Goal: Information Seeking & Learning: Understand process/instructions

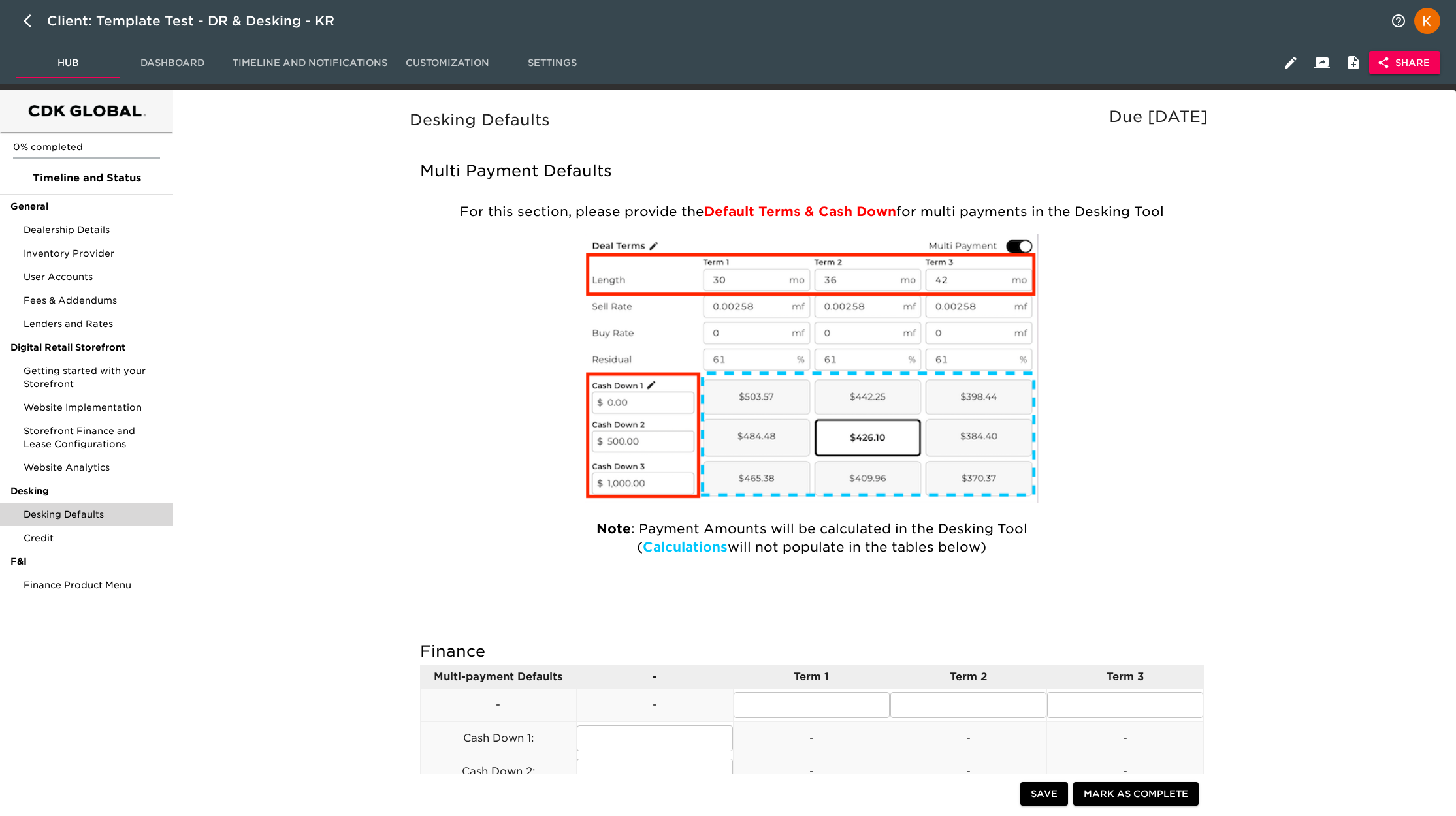
scroll to position [44, 0]
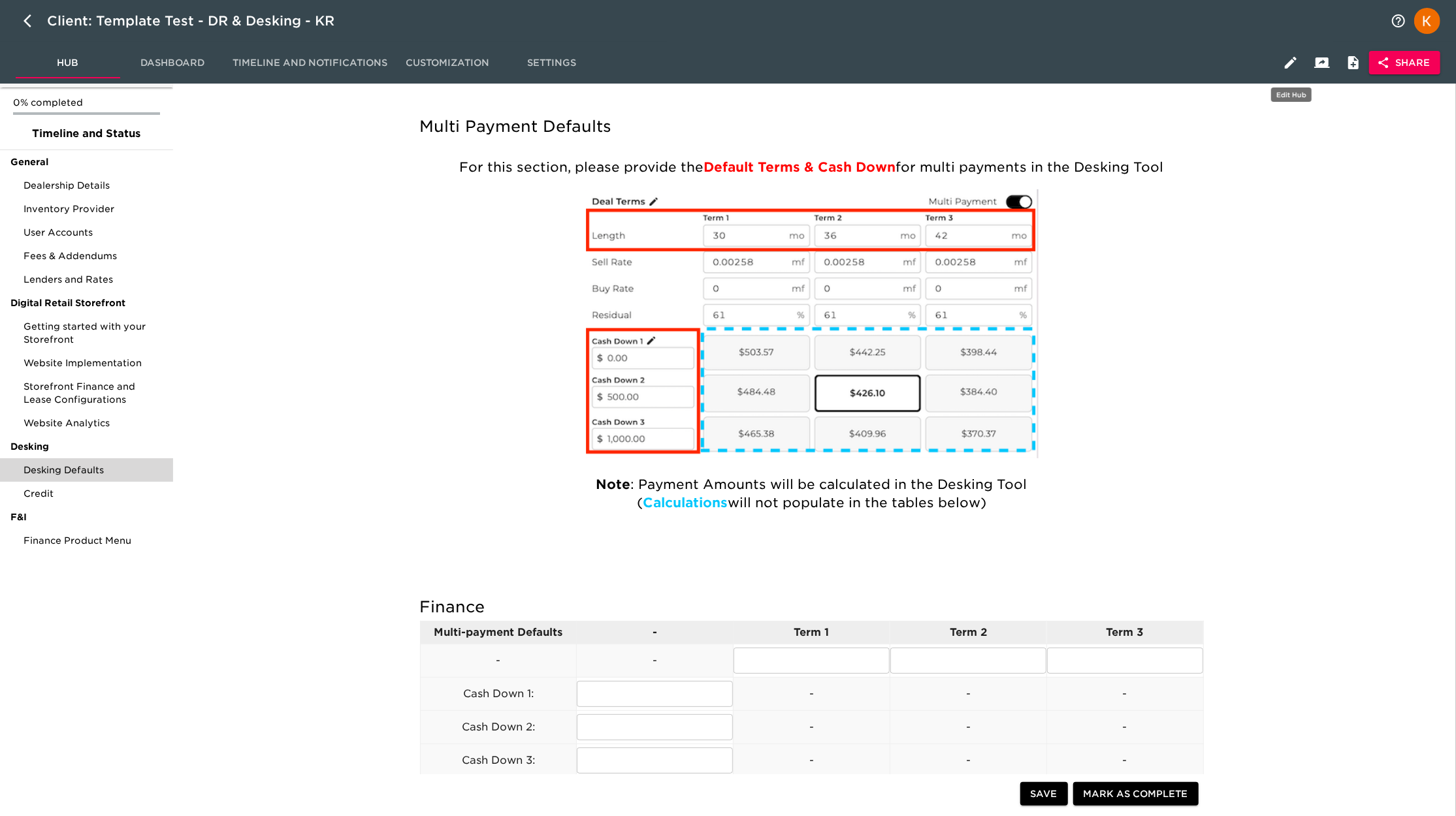
click at [1283, 64] on icon "button" at bounding box center [1290, 62] width 15 height 15
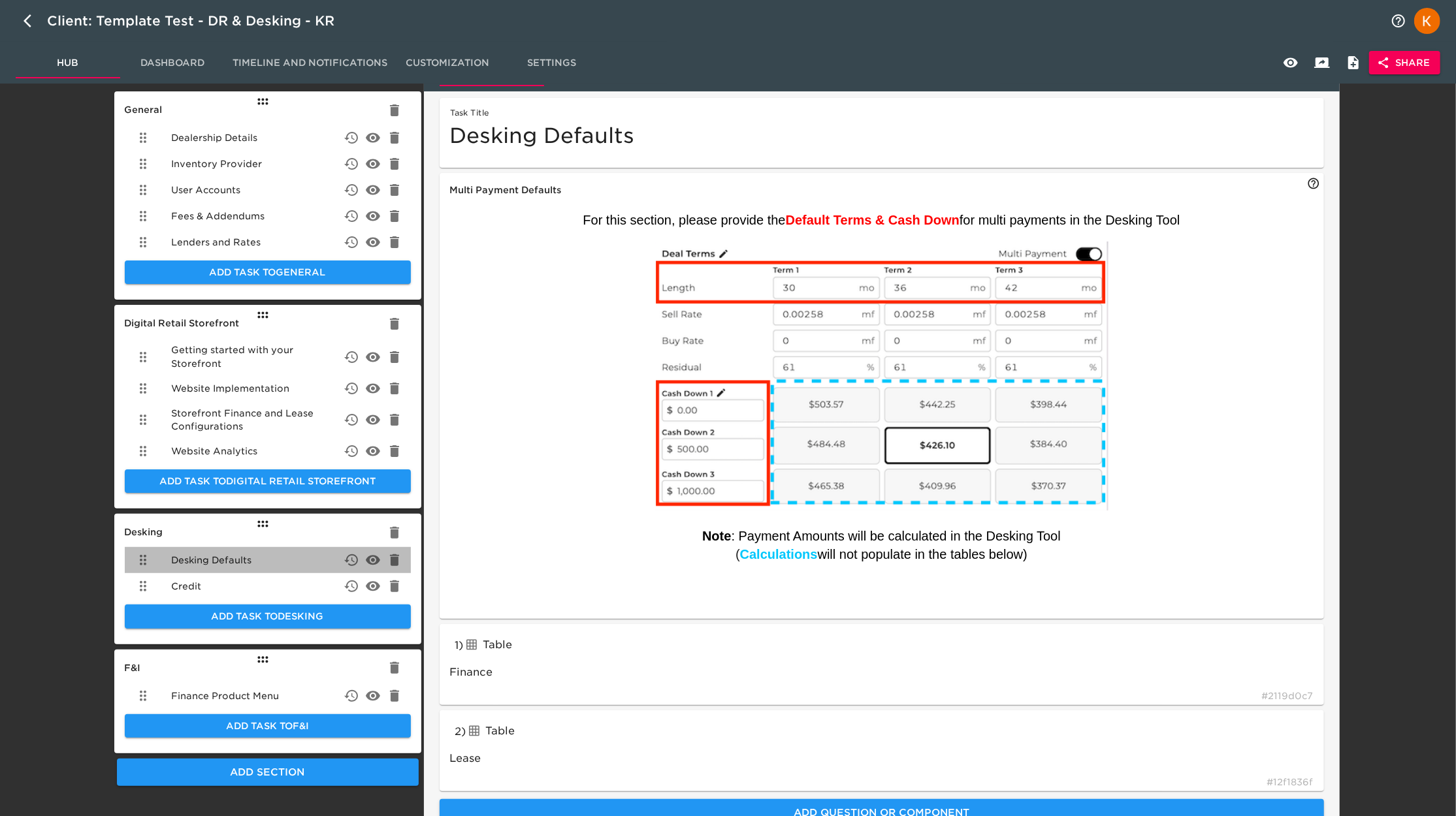
scroll to position [51, 0]
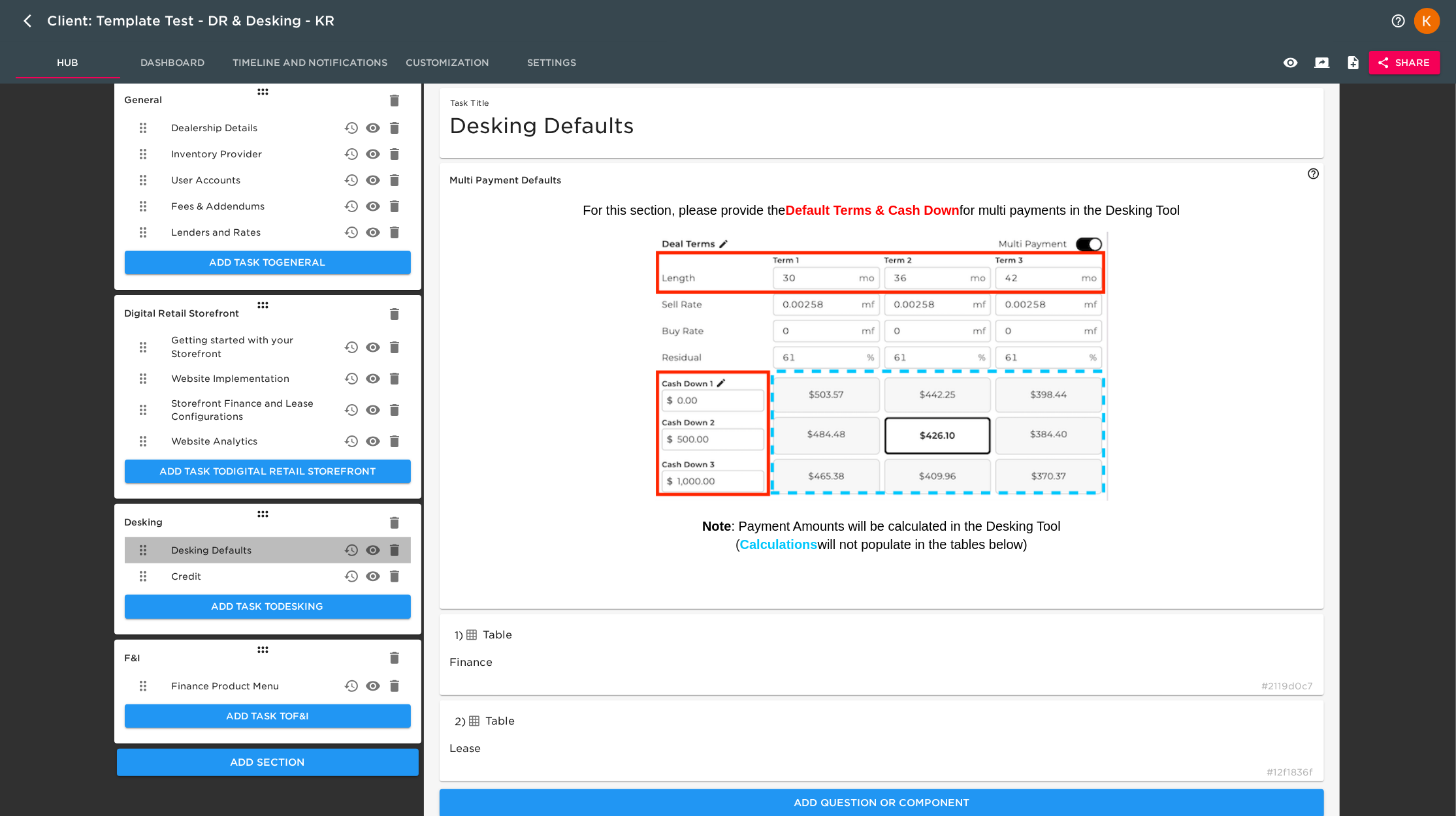
click at [248, 553] on span "Desking Defaults" at bounding box center [212, 550] width 81 height 13
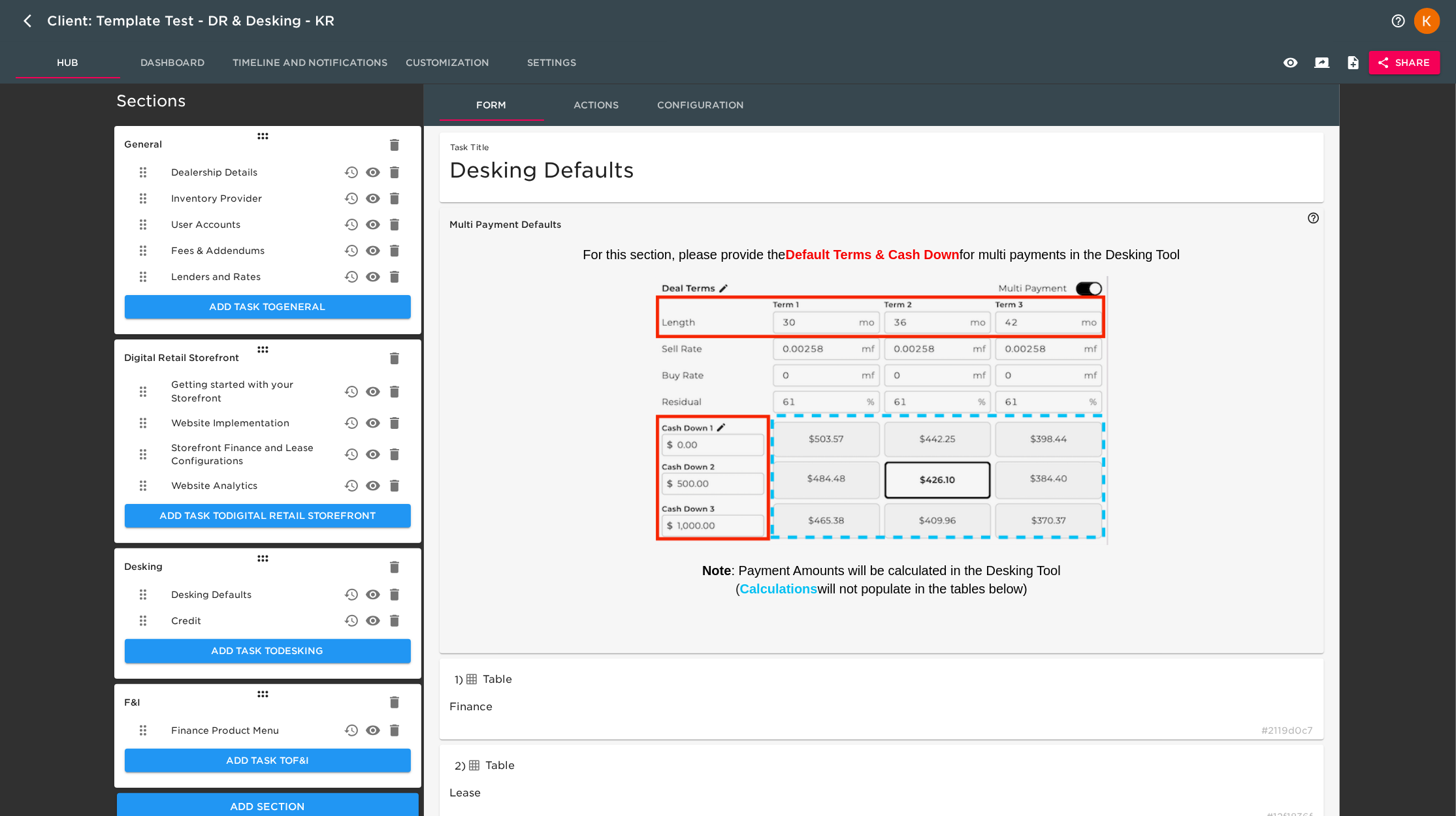
scroll to position [0, 0]
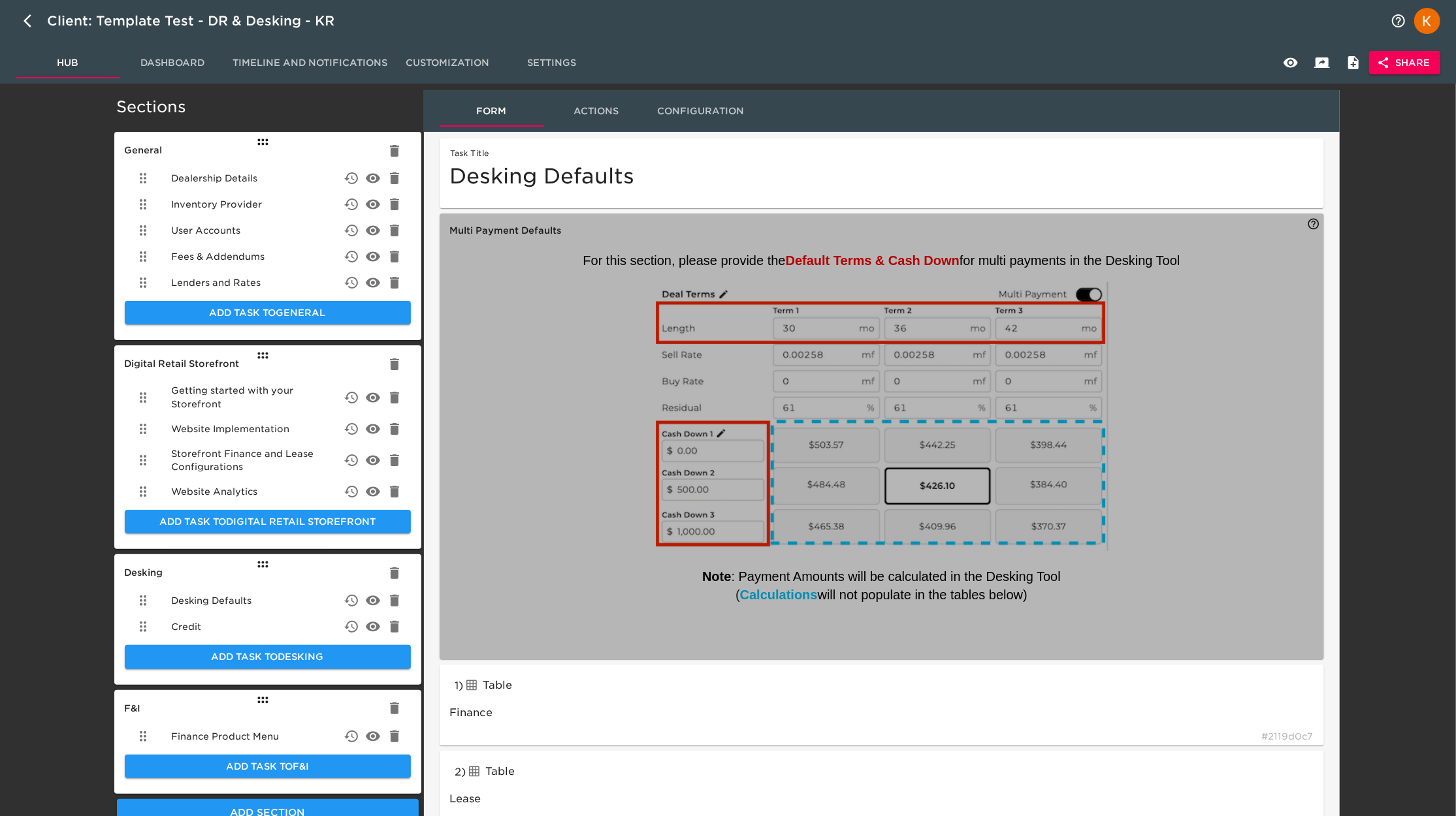
click at [496, 236] on h6 "Multi Payment Defaults" at bounding box center [881, 232] width 863 height 15
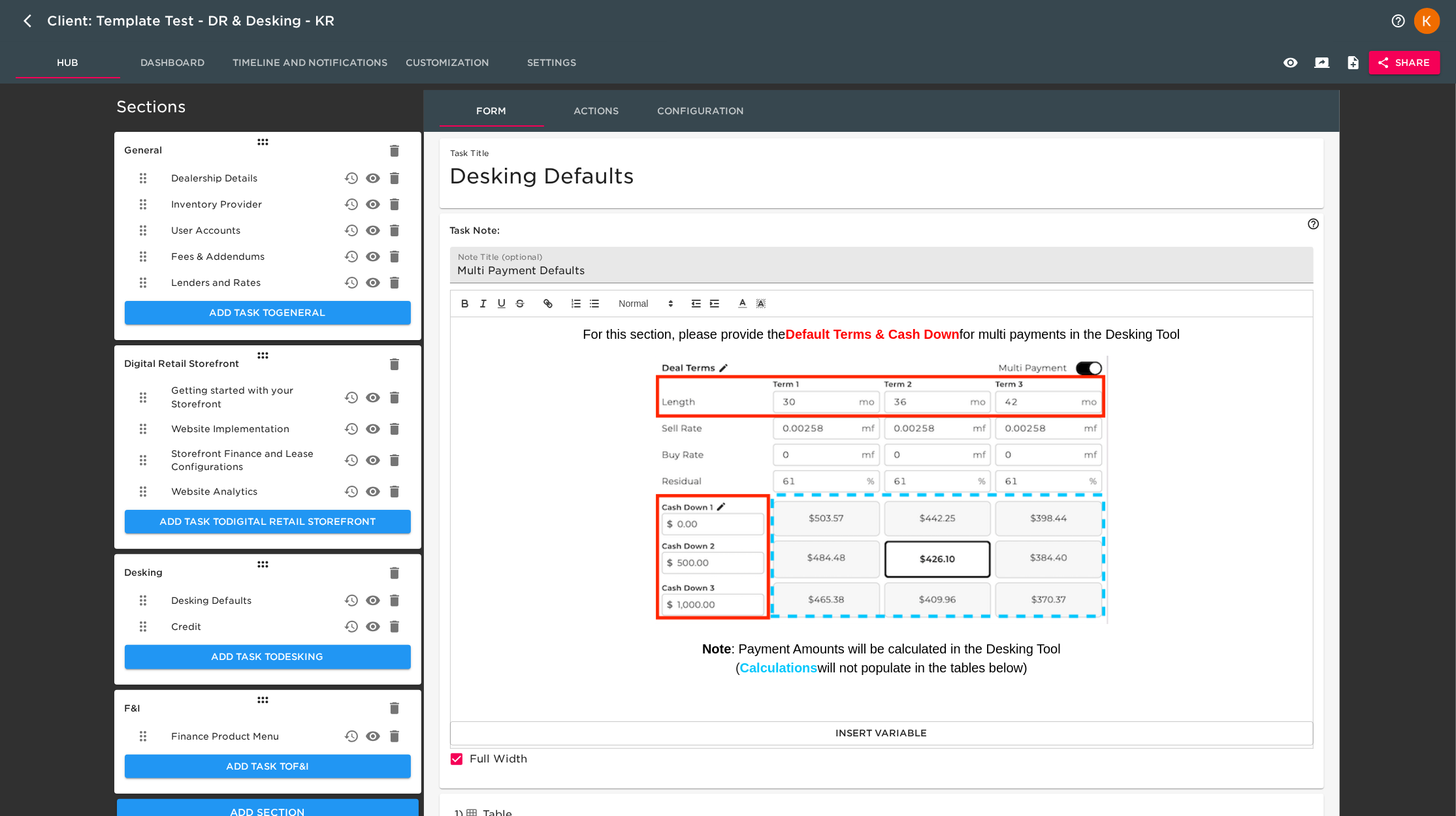
click at [540, 332] on p "For this section, please provide the Default Terms & Cash Down for multi paymen…" at bounding box center [881, 334] width 842 height 18
click at [947, 702] on p at bounding box center [881, 707] width 842 height 11
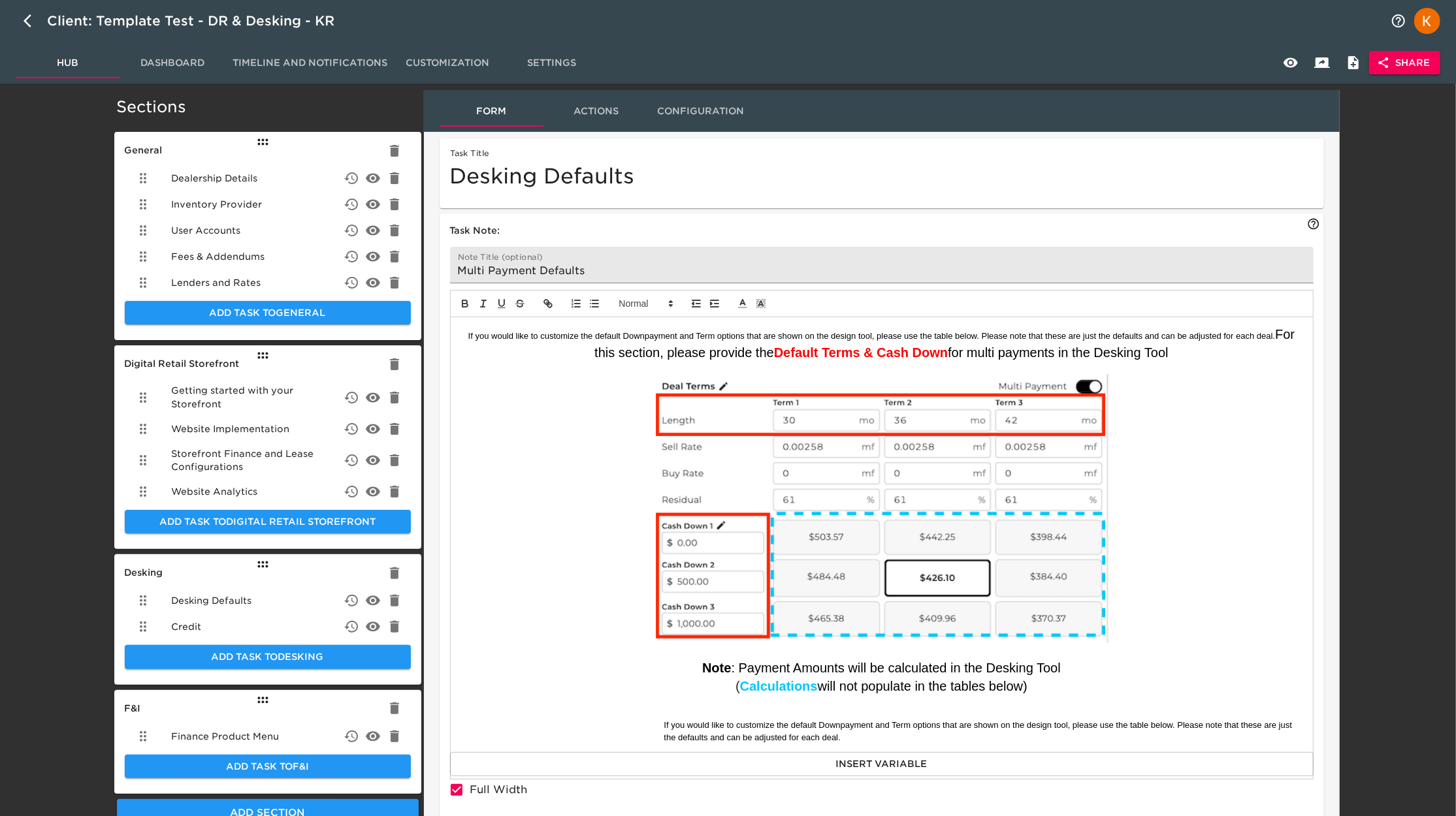
drag, startPoint x: 977, startPoint y: 333, endPoint x: 1089, endPoint y: 562, distance: 254.9
click at [977, 333] on span "If you would like to customize the default Downpayment and Term options that ar…" at bounding box center [871, 336] width 807 height 10
click at [851, 727] on span "If you would like to customize the default Downpayment and Term options that ar…" at bounding box center [979, 731] width 630 height 21
drag, startPoint x: 849, startPoint y: 740, endPoint x: 563, endPoint y: 730, distance: 286.2
click at [563, 730] on p "If you would like to customize the default Downpayment and Term options that ar…" at bounding box center [881, 732] width 842 height 24
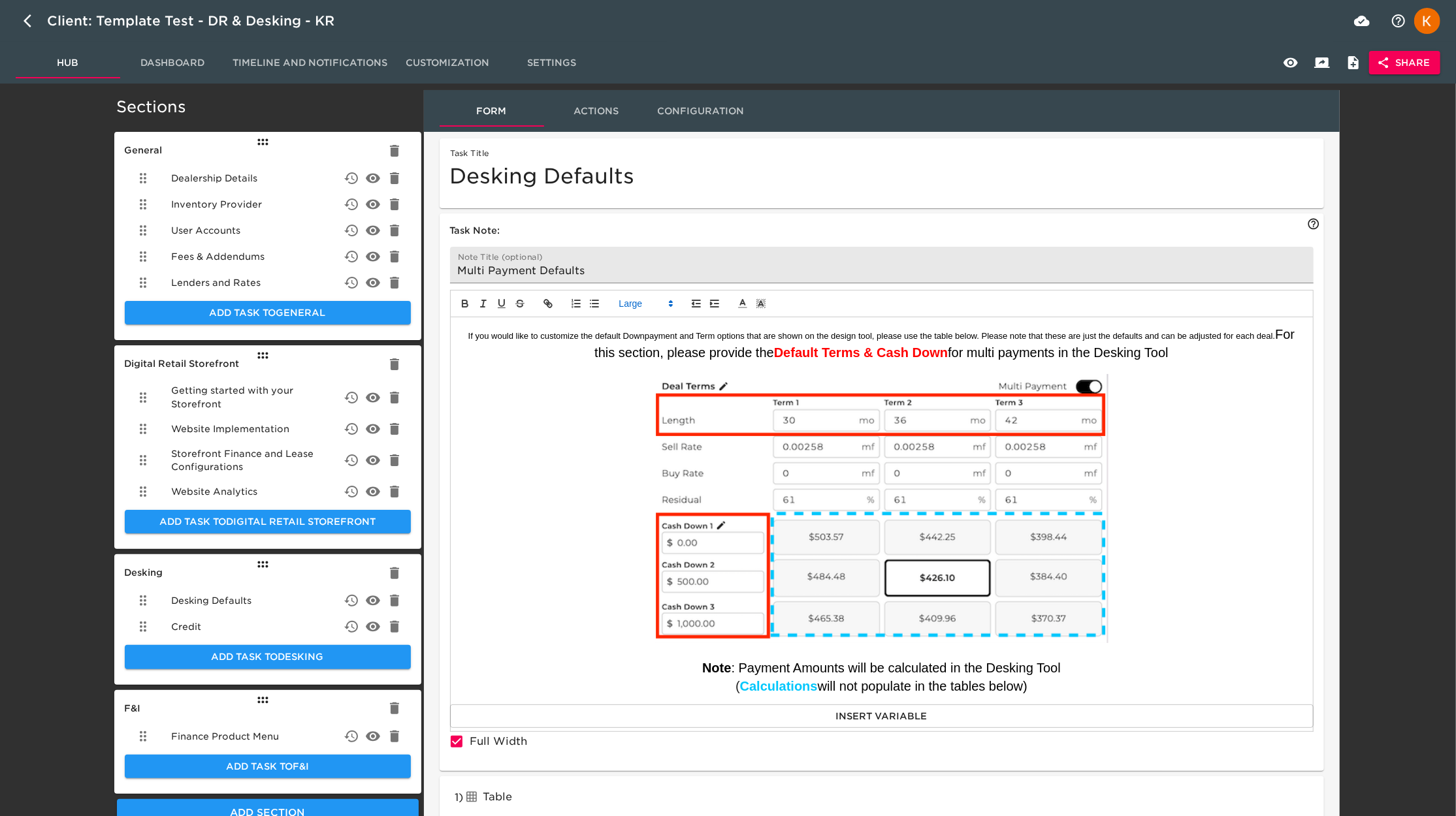
click at [737, 336] on span "If you would like to customize the default Downpayment and Term options that ar…" at bounding box center [871, 336] width 807 height 10
drag, startPoint x: 464, startPoint y: 338, endPoint x: 1276, endPoint y: 332, distance: 812.0
click at [1276, 332] on p "If you would like to customize the default Downpayment and Term options that ar…" at bounding box center [881, 344] width 842 height 37
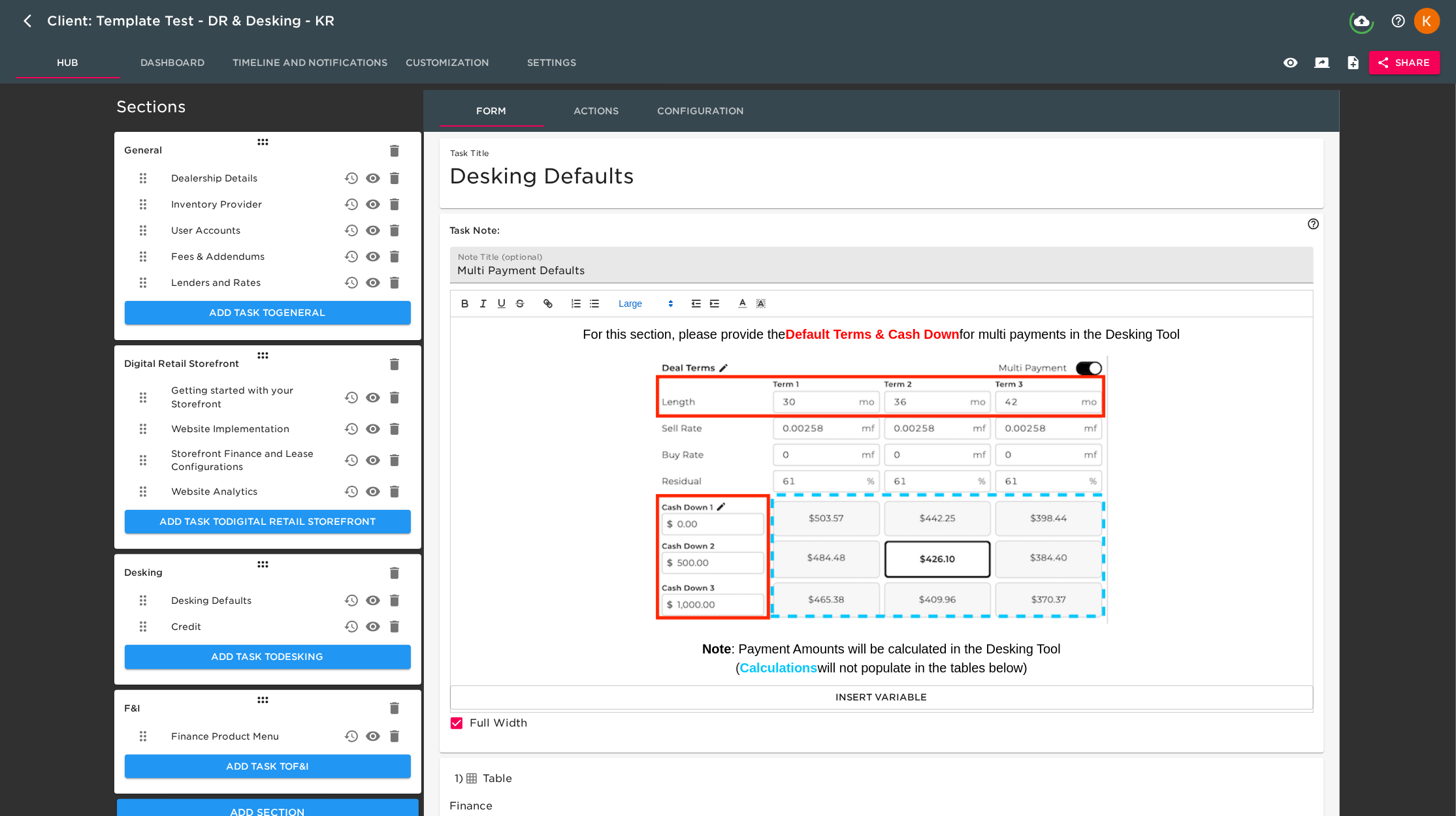
click at [841, 346] on p at bounding box center [881, 349] width 842 height 11
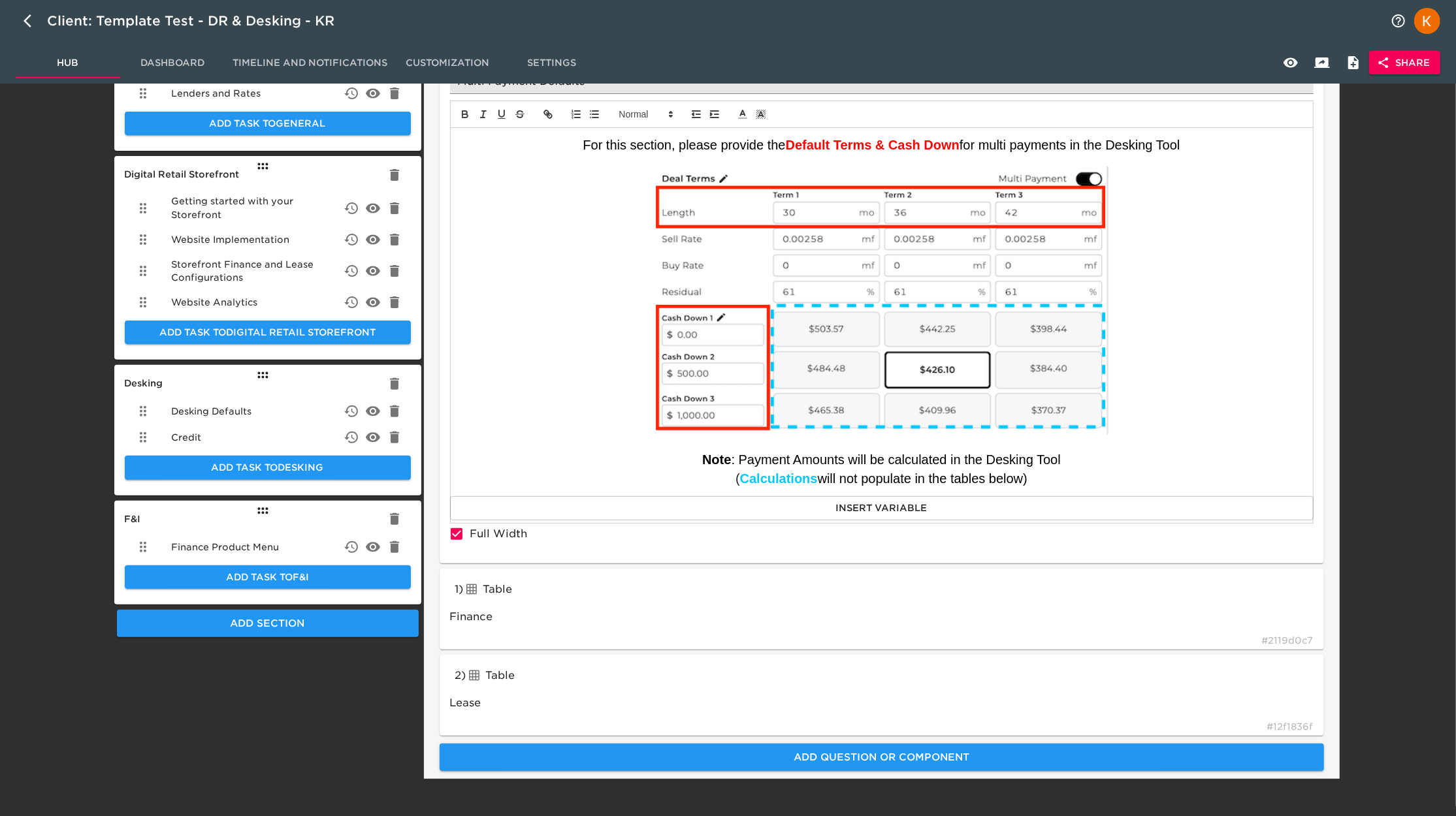
scroll to position [196, 0]
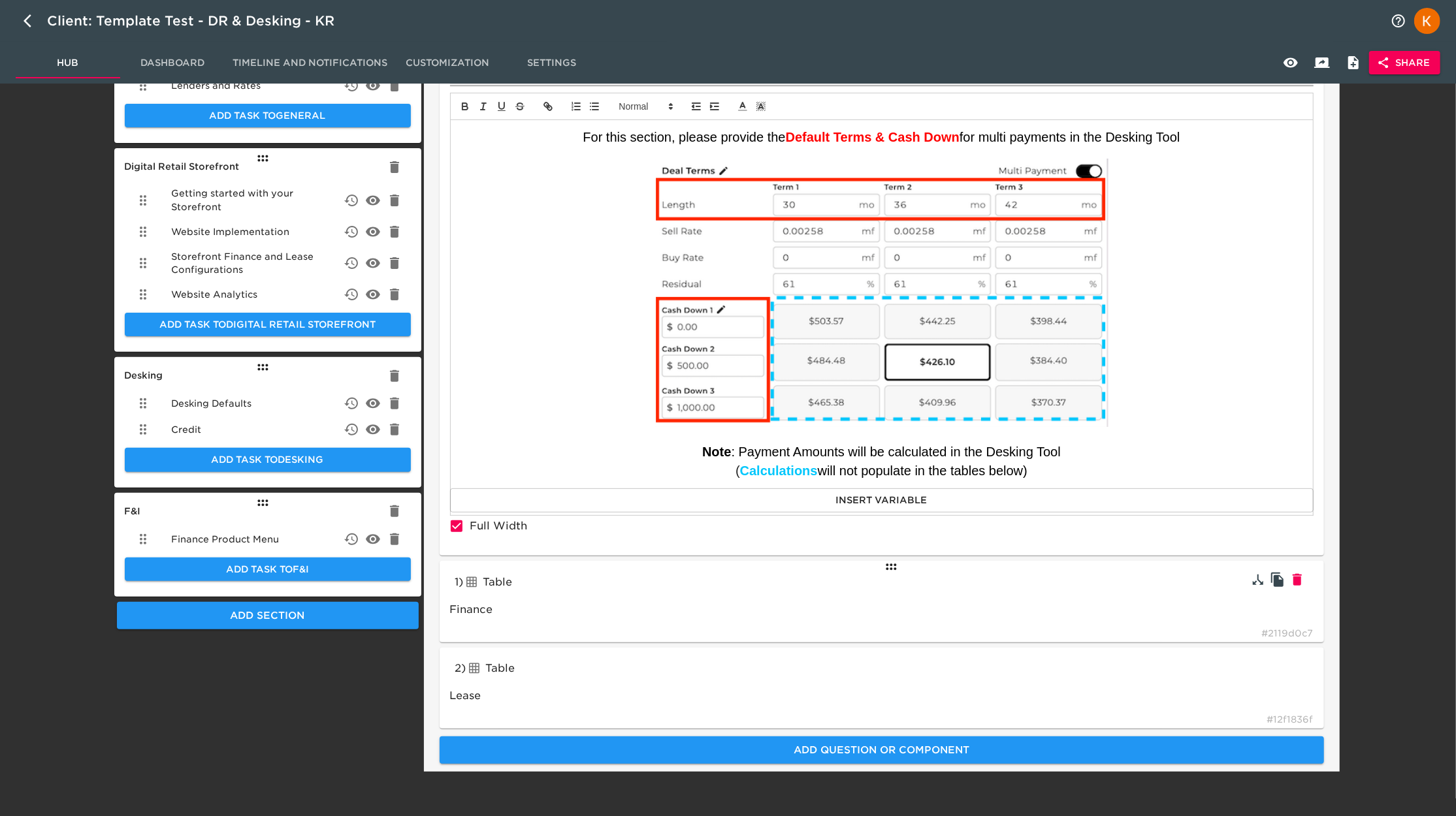
click at [613, 567] on div "1 ) Table tableInput Finance # 2119d0c7" at bounding box center [881, 602] width 885 height 82
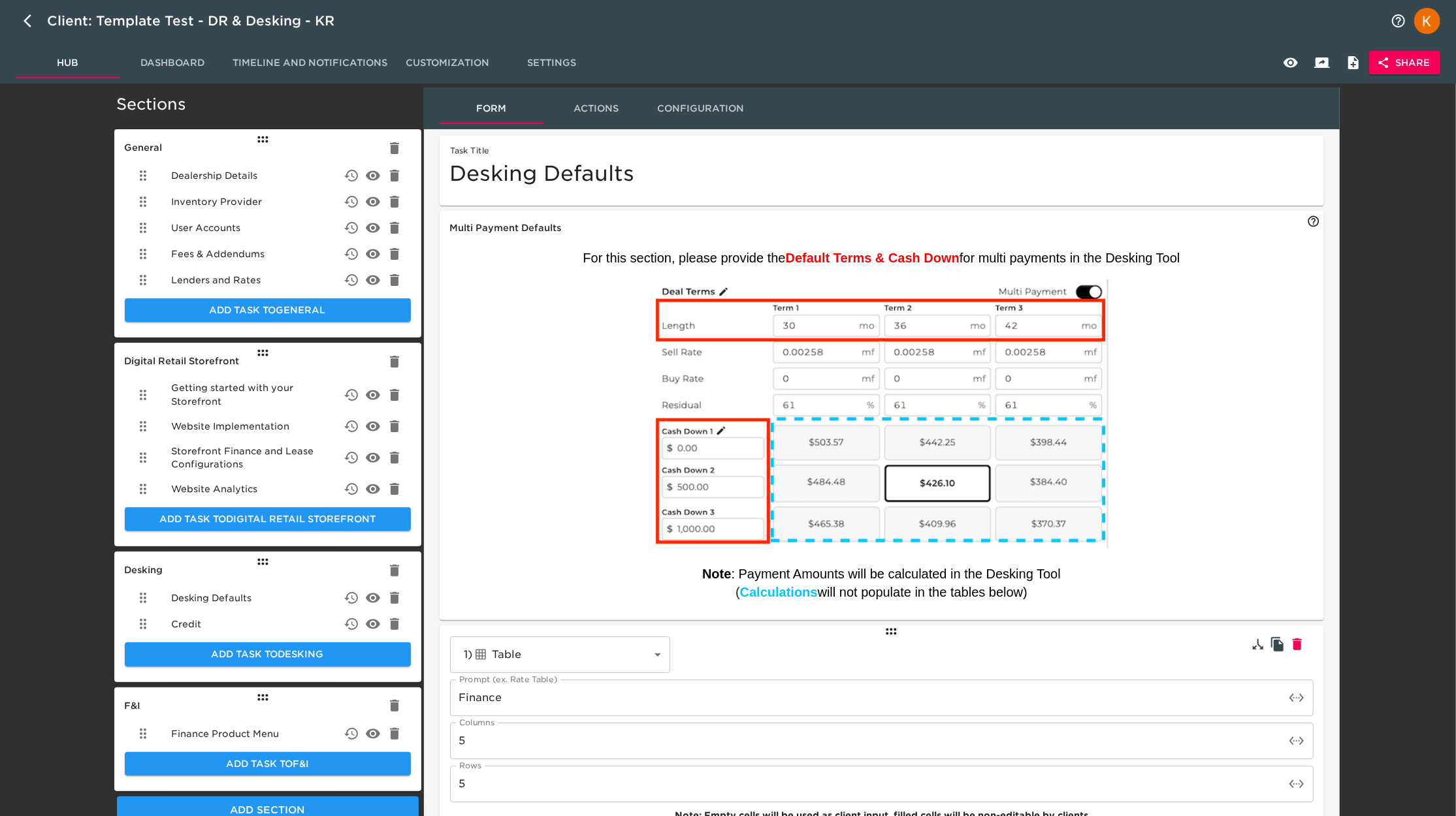
scroll to position [0, 0]
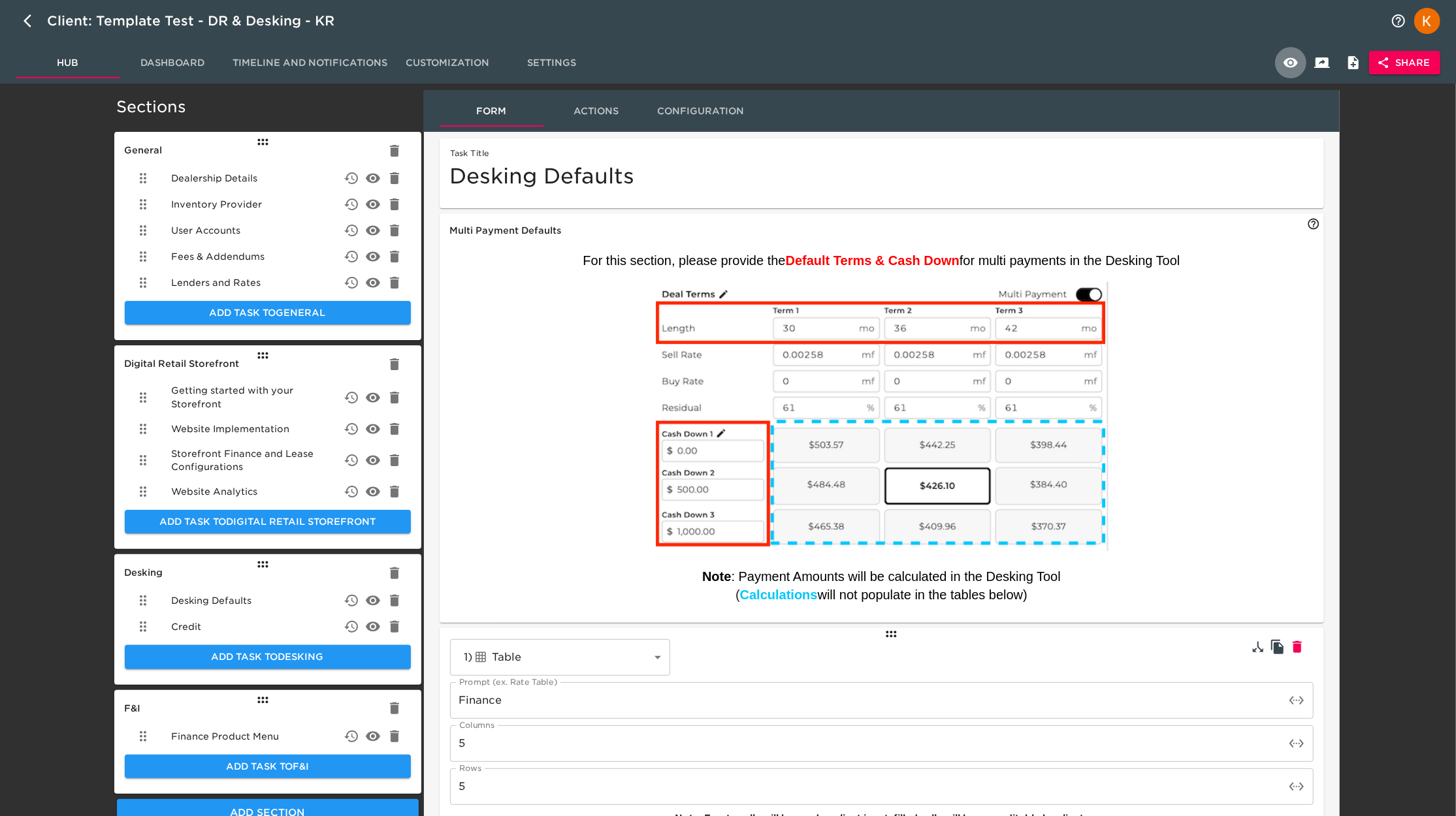
click at [1295, 64] on icon "button" at bounding box center [1291, 63] width 15 height 10
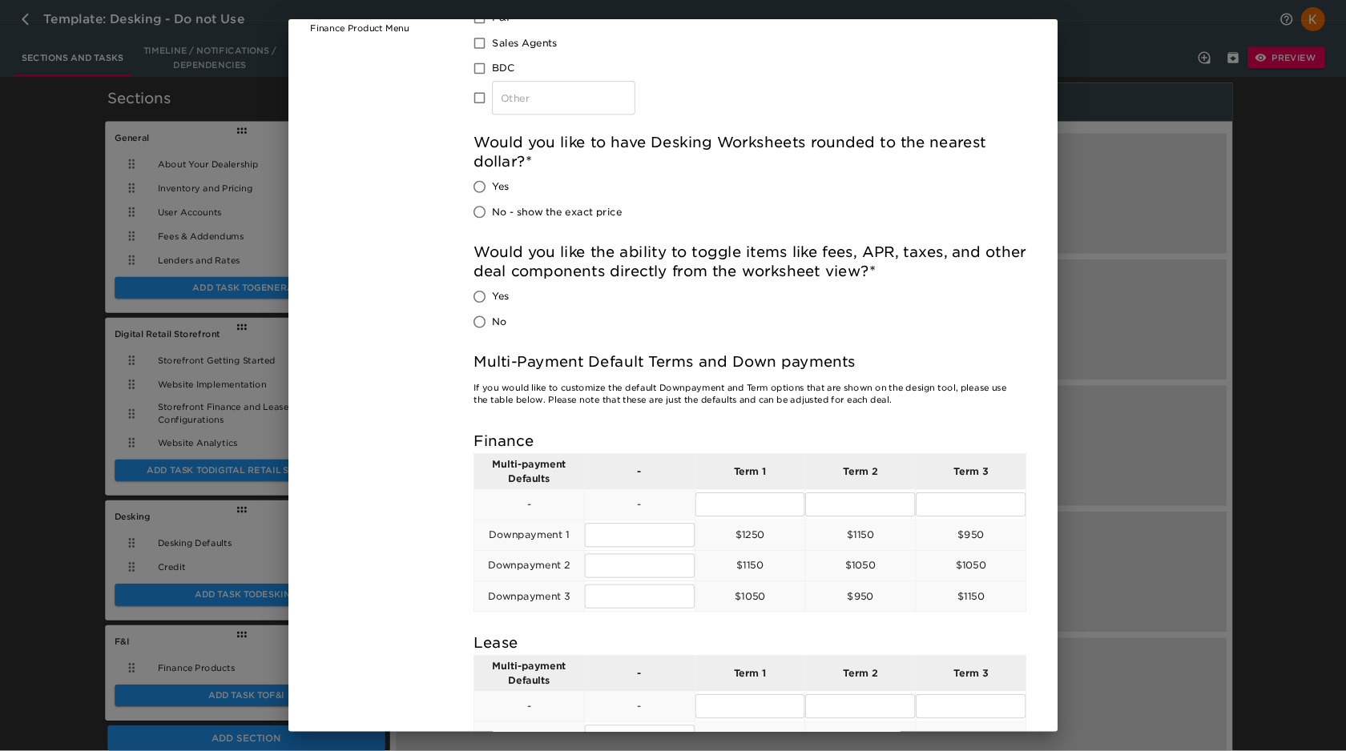
scroll to position [646, 0]
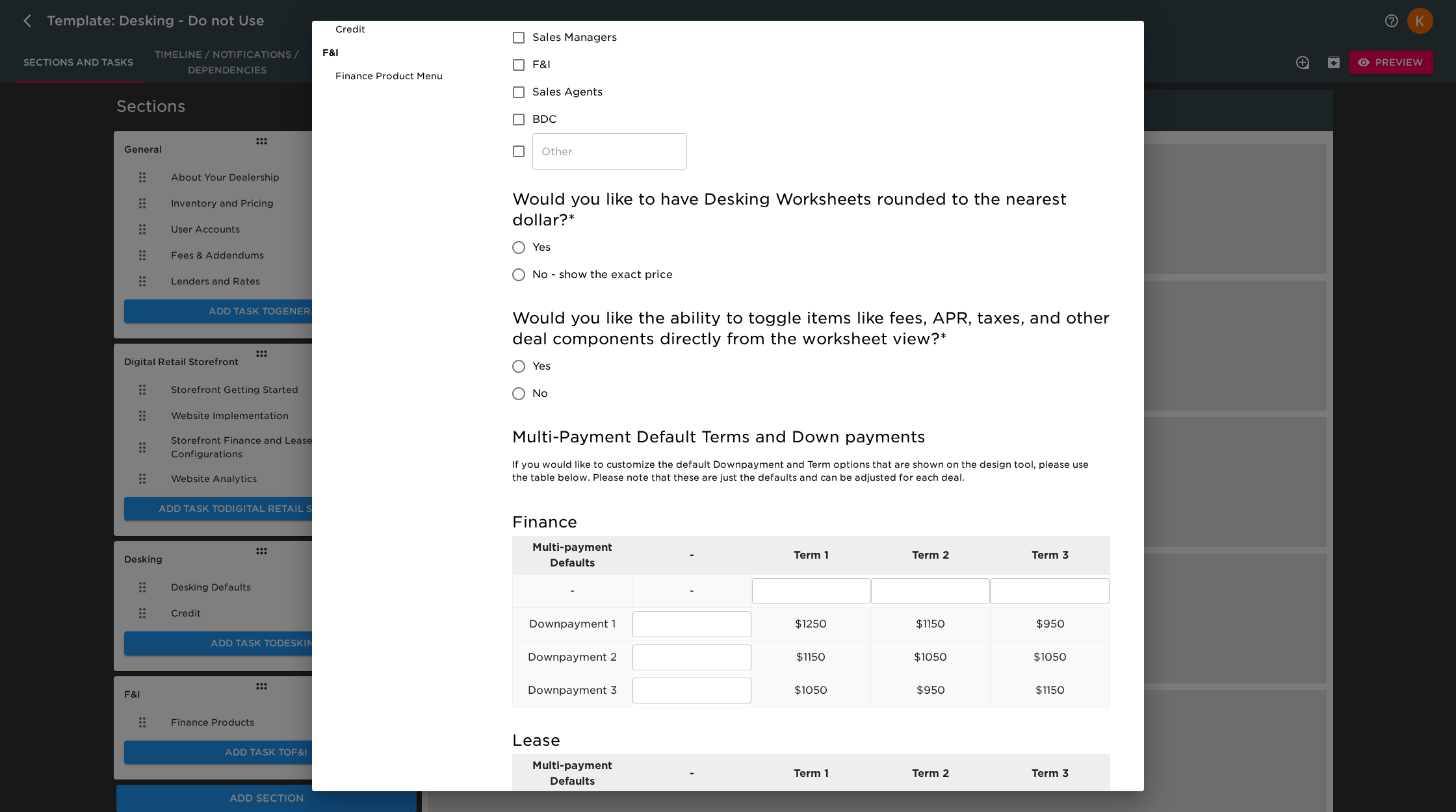
drag, startPoint x: 966, startPoint y: 479, endPoint x: 503, endPoint y: 460, distance: 463.4
click at [495, 462] on div "Desking Defaults Due [DATE] Desking Defaults What tool do you currently use to …" at bounding box center [810, 308] width 650 height 1410
copy p "If you would like to customize the default Downpayment and Term options that ar…"
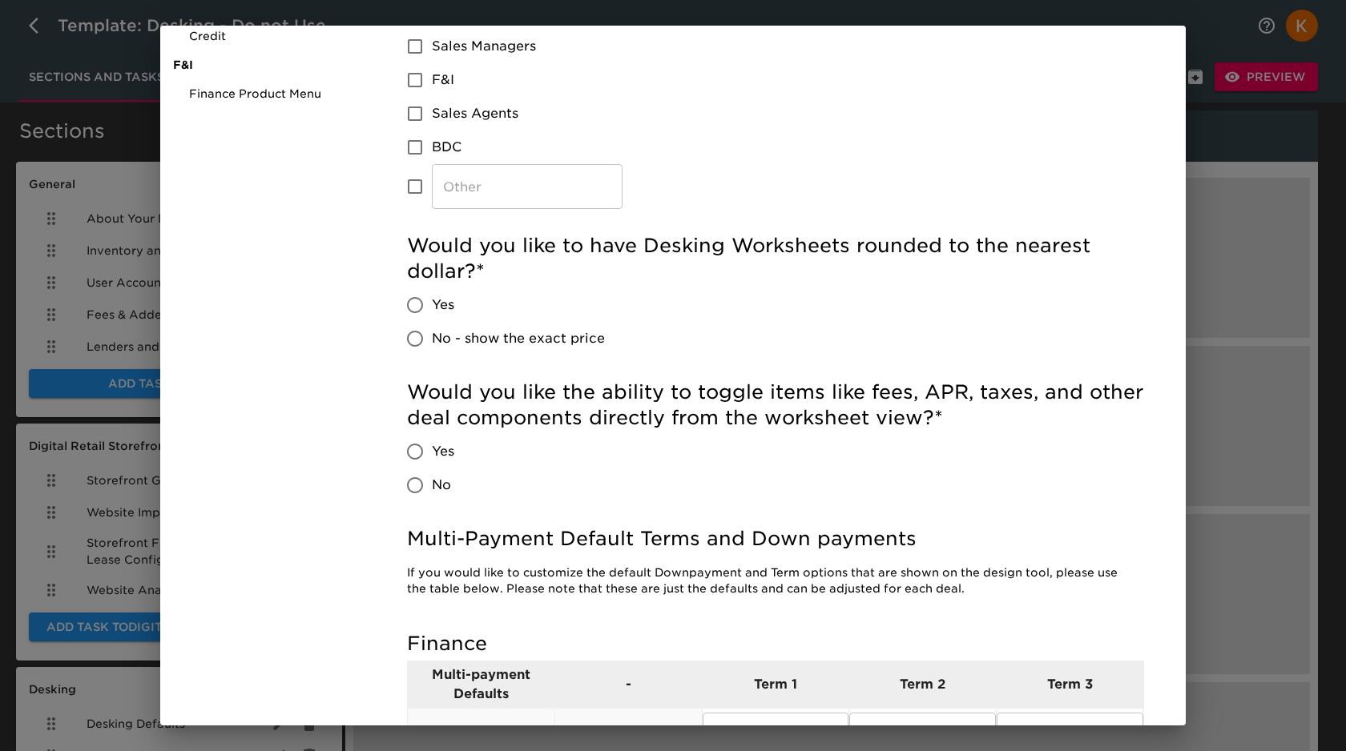
scroll to position [647, 0]
